Goal: Task Accomplishment & Management: Manage account settings

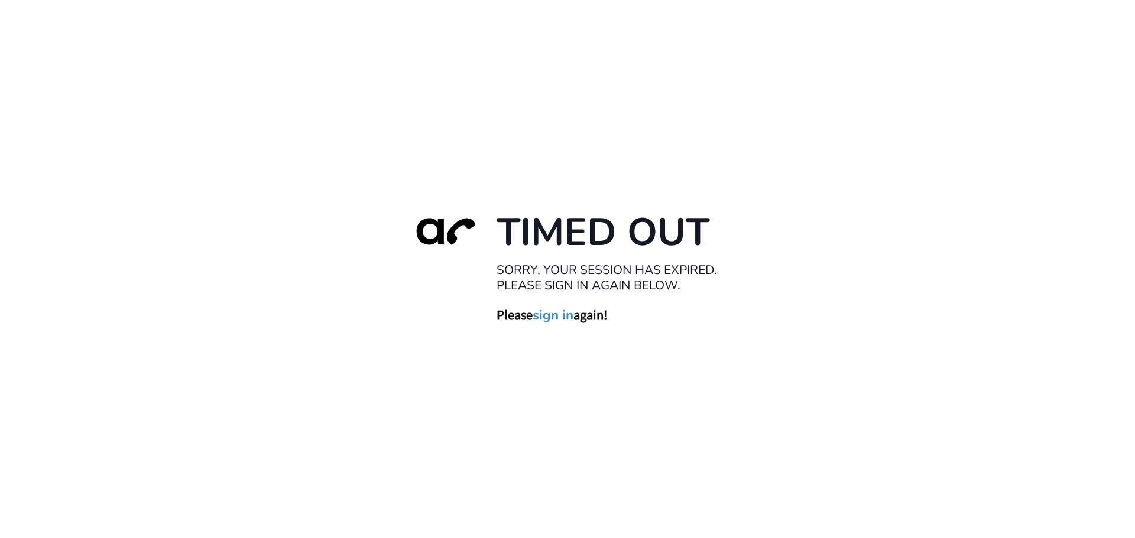
click at [553, 315] on link "sign in" at bounding box center [553, 315] width 41 height 17
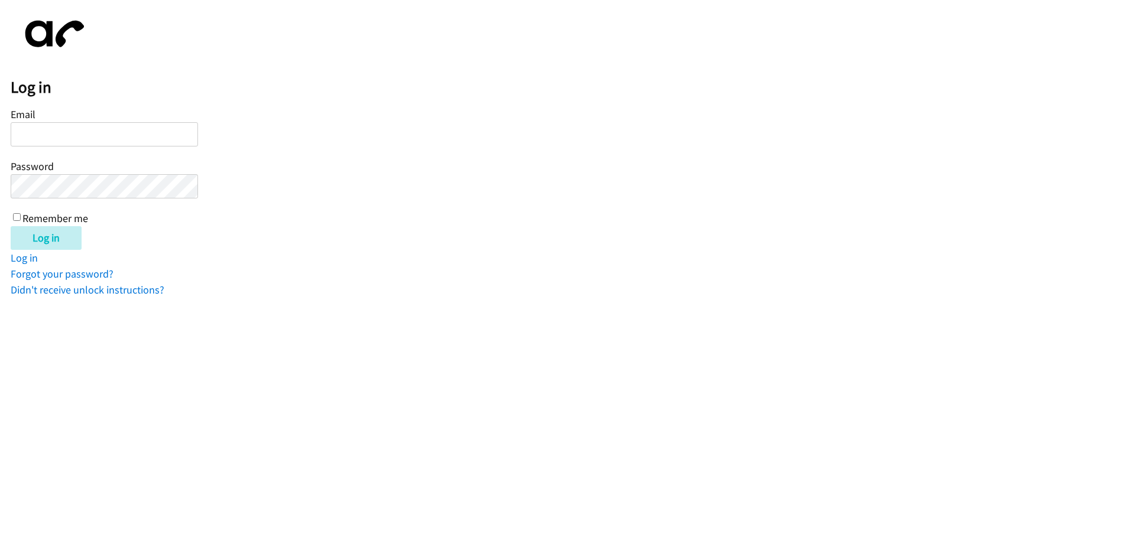
click at [51, 131] on input "Email" at bounding box center [104, 134] width 187 height 24
type input "[EMAIL_ADDRESS][DOMAIN_NAME]"
click at [18, 219] on input "Remember me" at bounding box center [17, 217] width 8 height 8
checkbox input "true"
click at [48, 234] on input "Log in" at bounding box center [46, 238] width 71 height 24
